Goal: Book appointment/travel/reservation

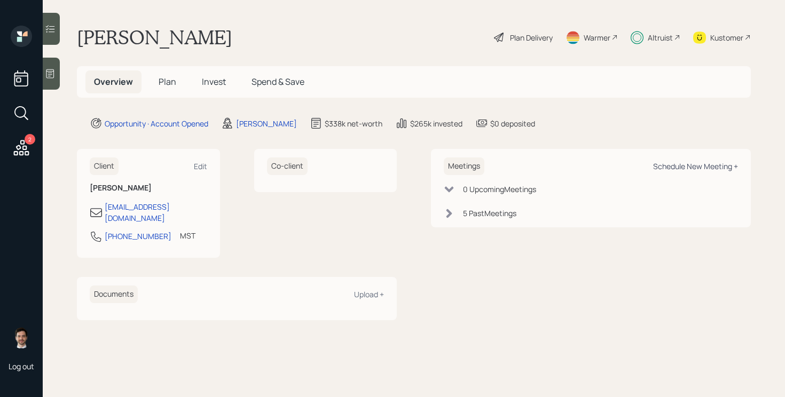
click at [721, 163] on div "Schedule New Meeting +" at bounding box center [695, 166] width 85 height 10
select select "ef6b64e1-8f62-4a74-b865-a7df4b35b836"
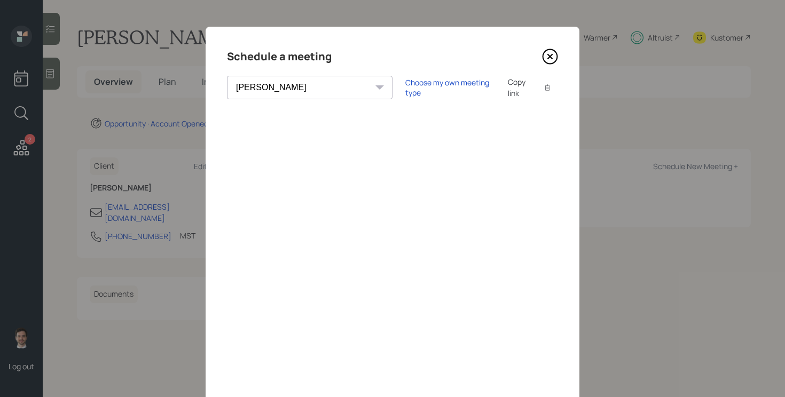
click at [508, 88] on div "Copy link" at bounding box center [520, 87] width 25 height 22
click at [552, 56] on icon at bounding box center [550, 57] width 16 height 16
